Goal: Task Accomplishment & Management: Manage account settings

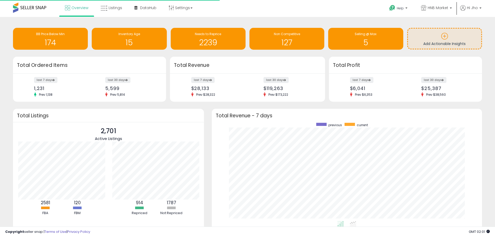
scroll to position [98, 260]
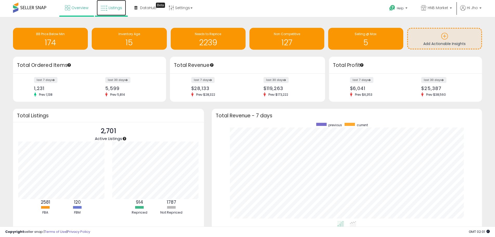
click at [107, 9] on link "Listings" at bounding box center [111, 8] width 29 height 16
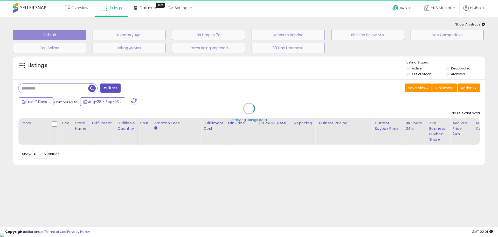
click at [408, 74] on div "Retrieving listings data.." at bounding box center [249, 112] width 480 height 118
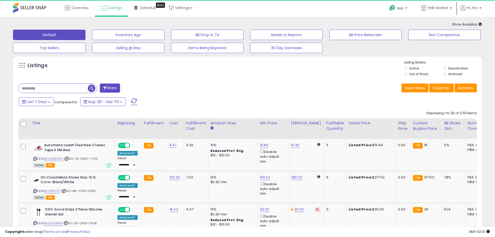
click at [408, 75] on li "Out of Stock" at bounding box center [423, 75] width 38 height 6
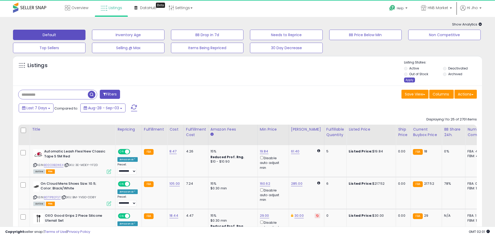
click at [406, 80] on div "Apply" at bounding box center [409, 79] width 11 height 5
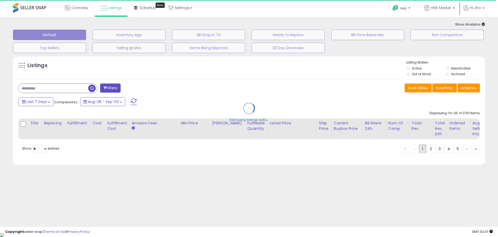
select select "*"
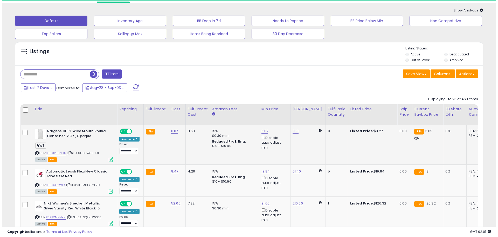
scroll to position [52, 0]
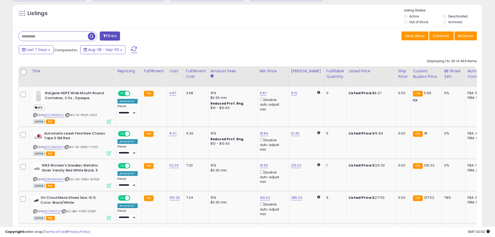
click at [113, 36] on button "Filters" at bounding box center [110, 35] width 20 height 9
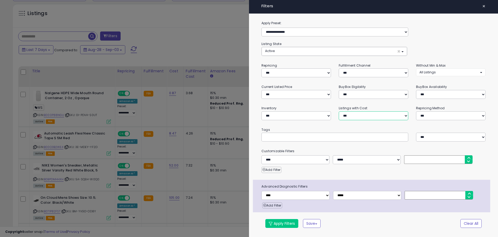
click at [361, 116] on select "**********" at bounding box center [374, 115] width 70 height 9
select select "**********"
click at [339, 111] on select "**********" at bounding box center [374, 115] width 70 height 9
click at [287, 223] on button "Apply Filters" at bounding box center [282, 223] width 33 height 9
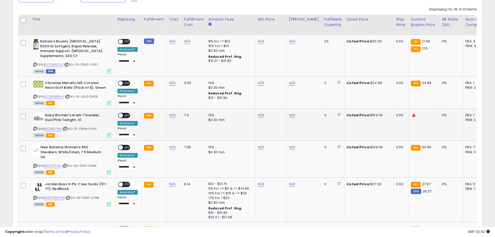
scroll to position [104, 0]
click at [36, 127] on icon at bounding box center [34, 128] width 3 height 3
click at [34, 129] on icon at bounding box center [34, 128] width 3 height 3
click at [174, 116] on div "N/A" at bounding box center [173, 114] width 8 height 5
click at [171, 116] on link "N/A" at bounding box center [172, 114] width 6 height 5
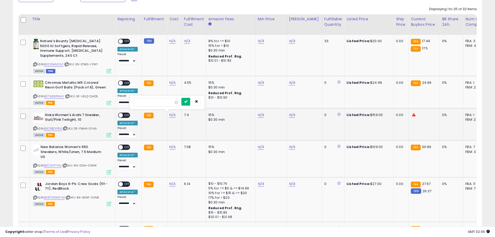
type input "*****"
click at [187, 100] on icon "submit" at bounding box center [185, 101] width 3 height 3
click at [125, 115] on span "OFF" at bounding box center [127, 115] width 8 height 4
click at [35, 166] on icon at bounding box center [34, 165] width 3 height 3
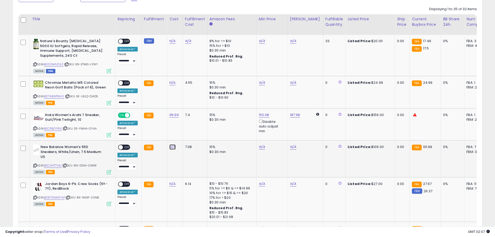
click at [170, 147] on link "N/A" at bounding box center [172, 146] width 6 height 5
type input "*****"
click at [187, 133] on icon "submit" at bounding box center [185, 133] width 3 height 3
click at [123, 148] on div "ON OFF" at bounding box center [118, 147] width 12 height 4
click at [126, 148] on span "OFF" at bounding box center [127, 147] width 8 height 4
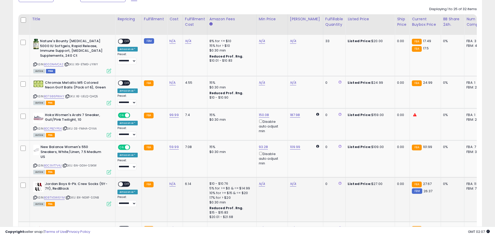
click at [36, 198] on icon at bounding box center [34, 197] width 3 height 3
click at [169, 184] on link "N/A" at bounding box center [172, 183] width 6 height 5
type input "***"
click at [190, 171] on button "submit" at bounding box center [185, 170] width 9 height 8
click at [126, 185] on span "OFF" at bounding box center [127, 183] width 8 height 4
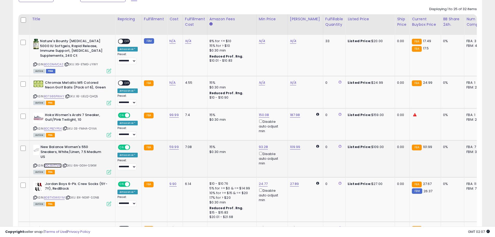
click at [53, 165] on link "B0C9VT7V4J" at bounding box center [53, 165] width 18 height 4
